Goal: Contribute content

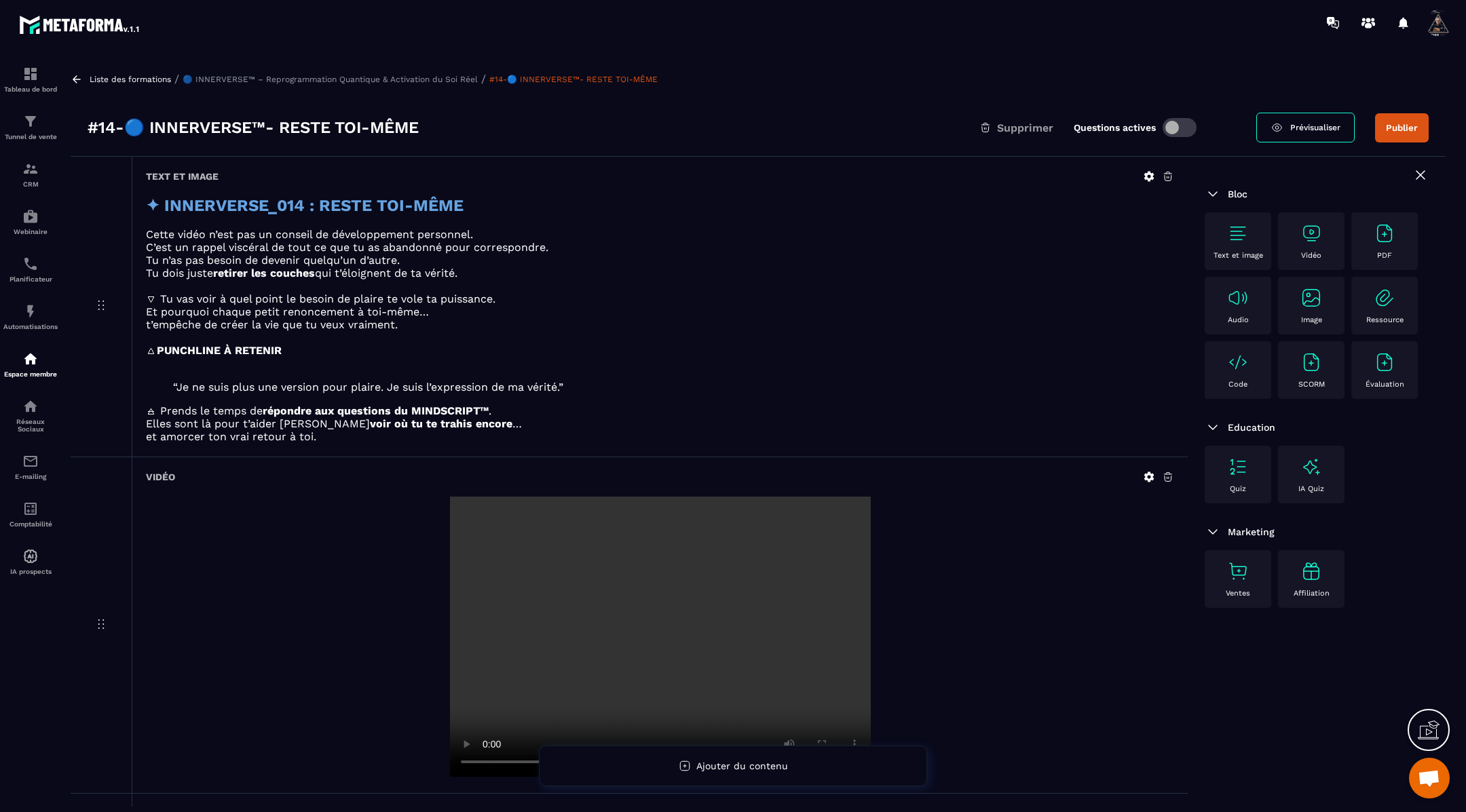
scroll to position [59, 0]
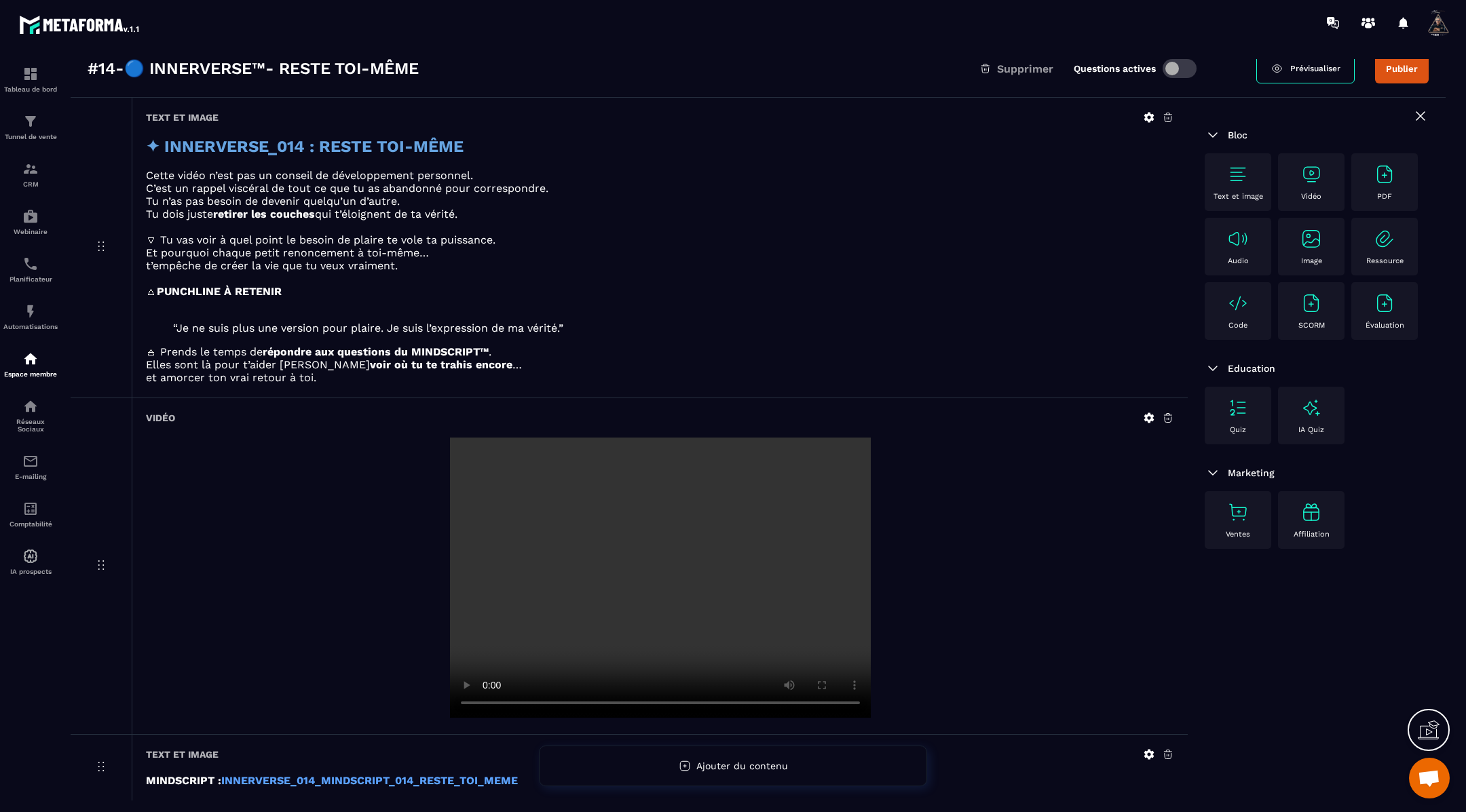
click at [1151, 414] on icon at bounding box center [1150, 418] width 10 height 10
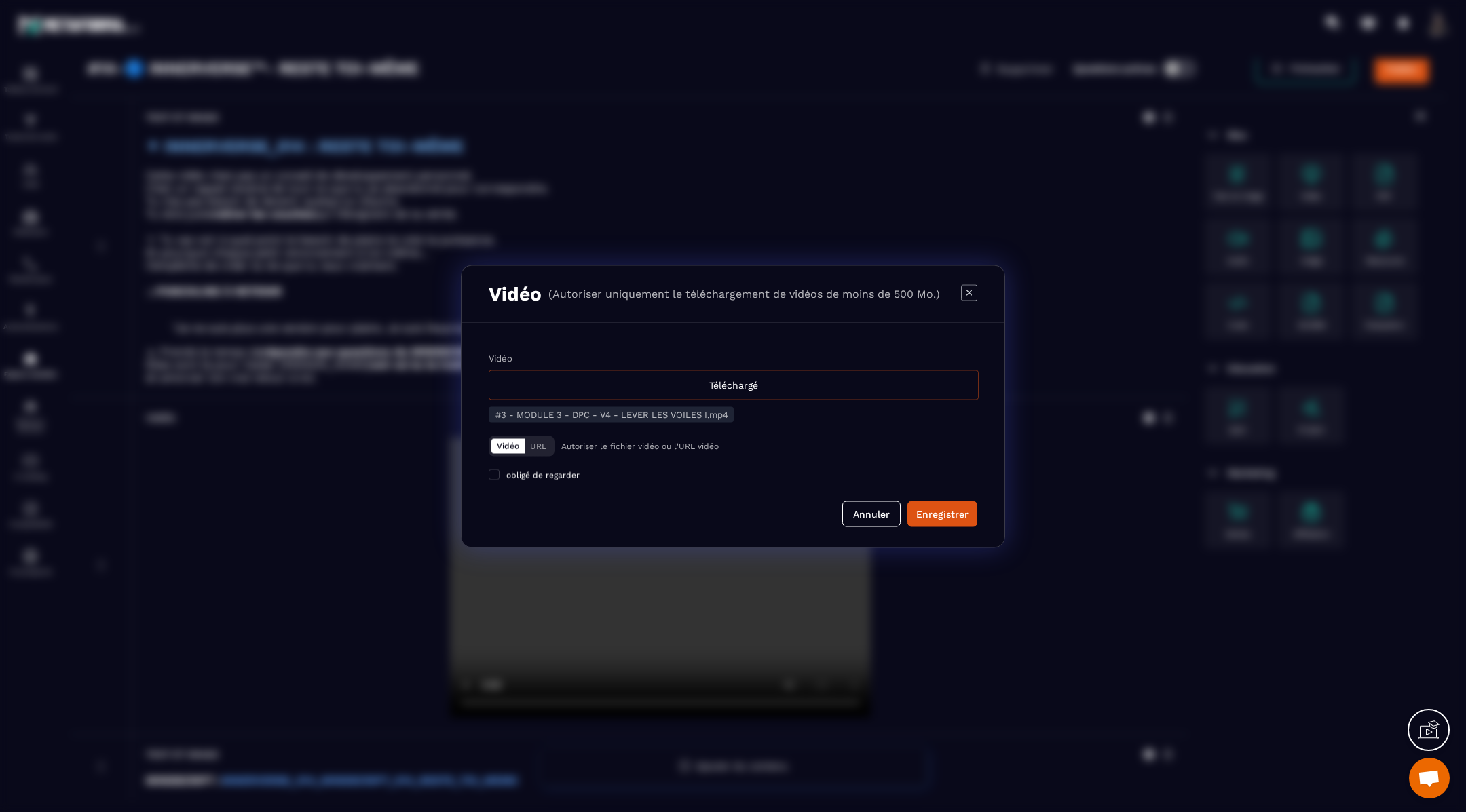
click at [799, 382] on div "Téléchargé" at bounding box center [733, 385] width 490 height 30
click at [0, 0] on input "Vidéo Téléchargé" at bounding box center [0, 0] width 0 height 0
click at [955, 514] on div "Enregistrer" at bounding box center [942, 514] width 52 height 13
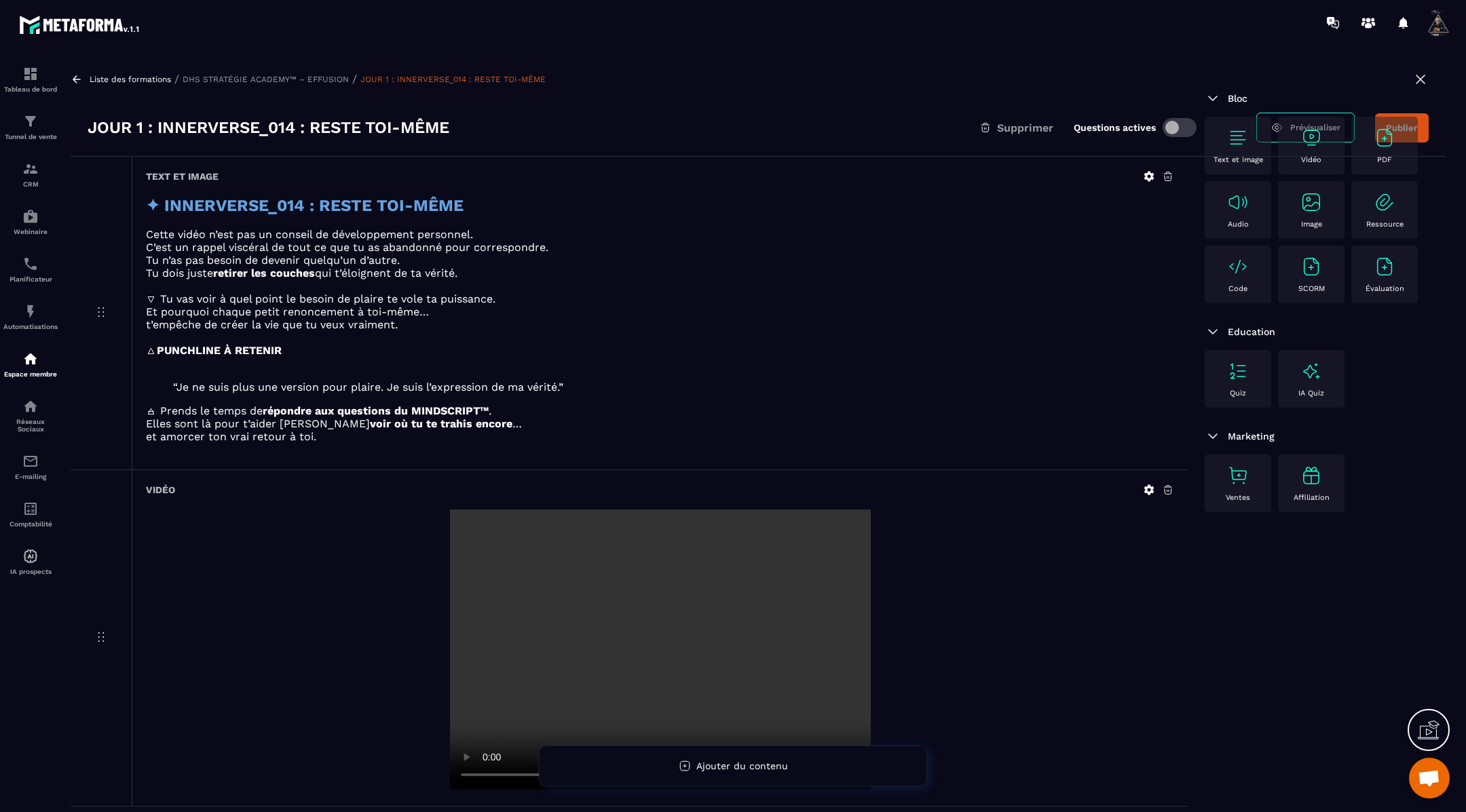
scroll to position [117, 0]
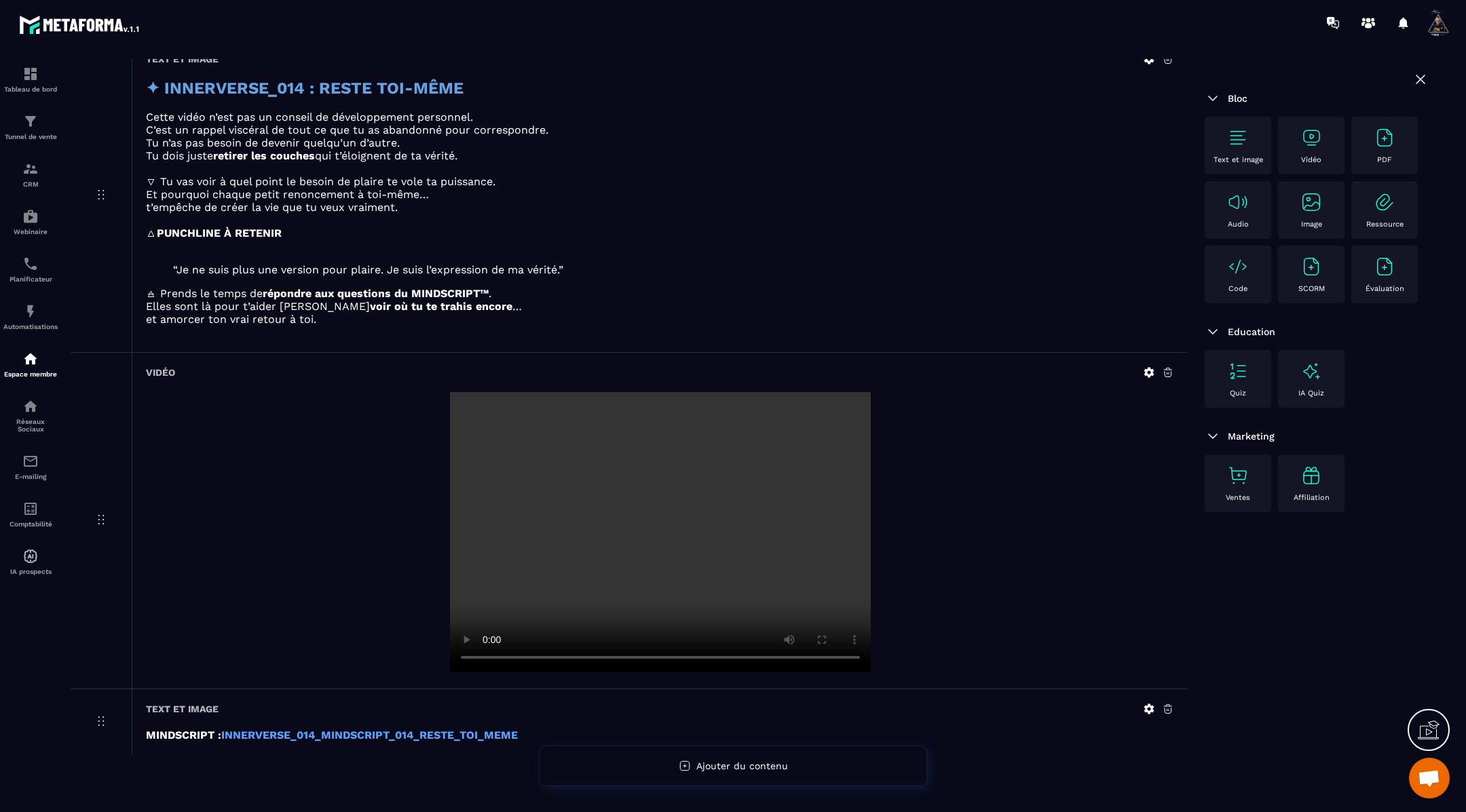
click at [1148, 368] on icon at bounding box center [1150, 373] width 10 height 10
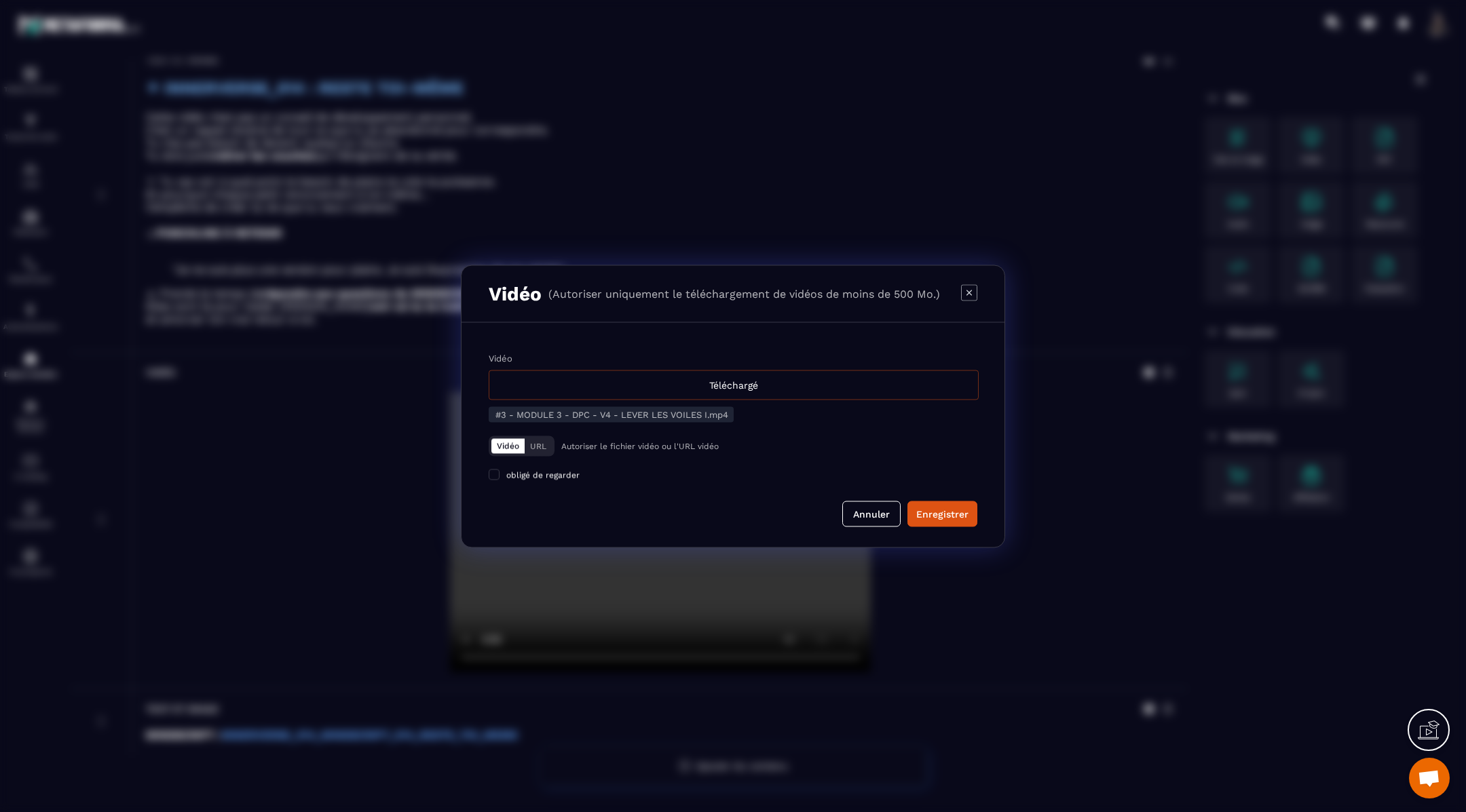
click at [779, 375] on div "Téléchargé" at bounding box center [733, 385] width 490 height 30
click at [0, 0] on input "Vidéo Téléchargé" at bounding box center [0, 0] width 0 height 0
click at [948, 518] on div "Enregistrer" at bounding box center [942, 514] width 52 height 13
